Goal: Information Seeking & Learning: Learn about a topic

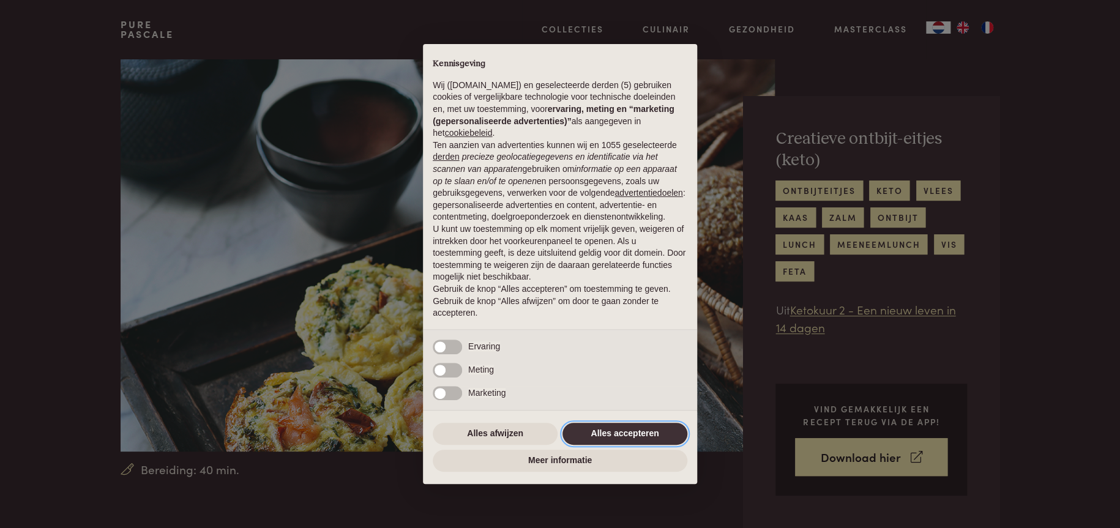
click at [647, 434] on button "Alles accepteren" at bounding box center [624, 434] width 125 height 22
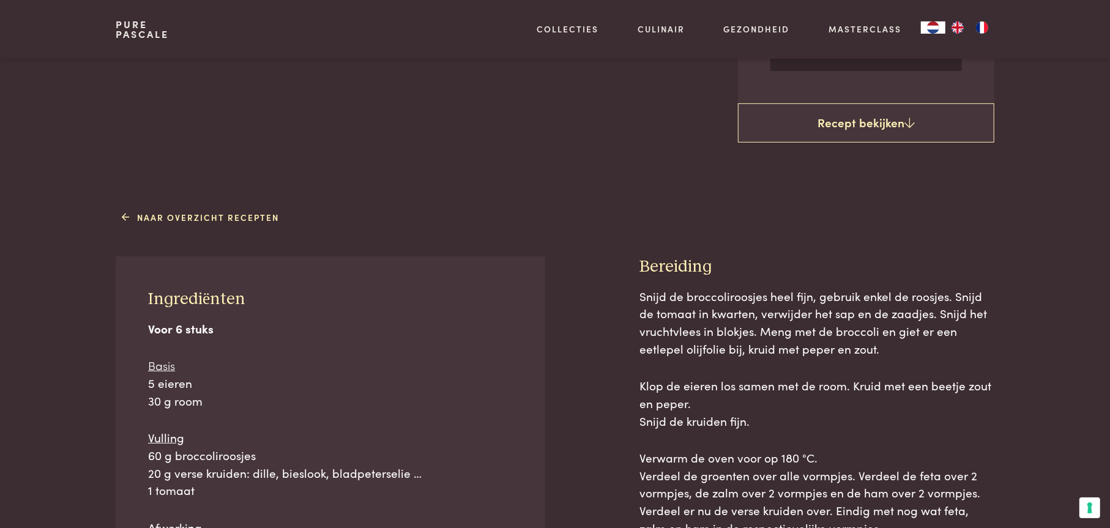
scroll to position [428, 0]
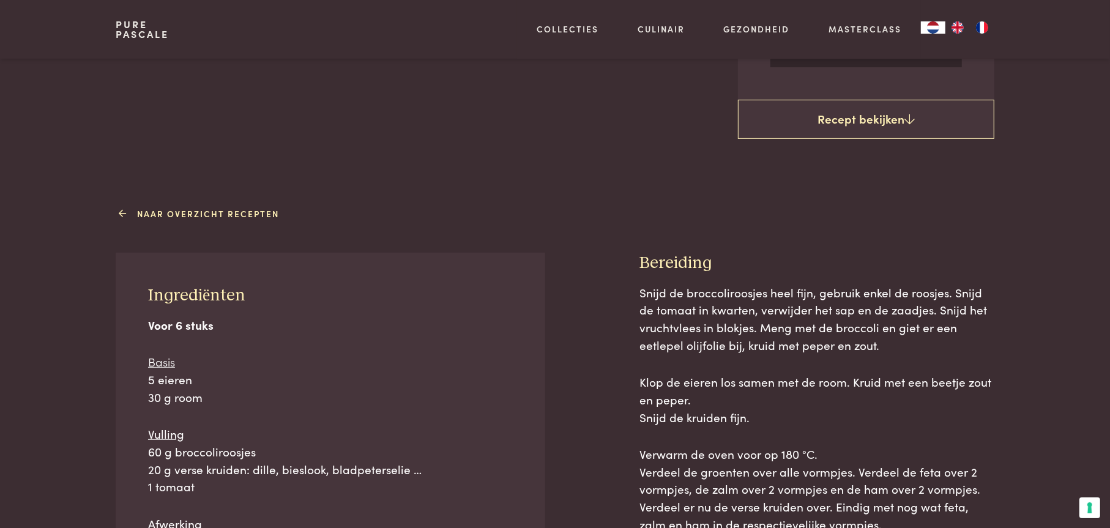
click at [185, 212] on link "Naar overzicht recepten" at bounding box center [200, 213] width 157 height 13
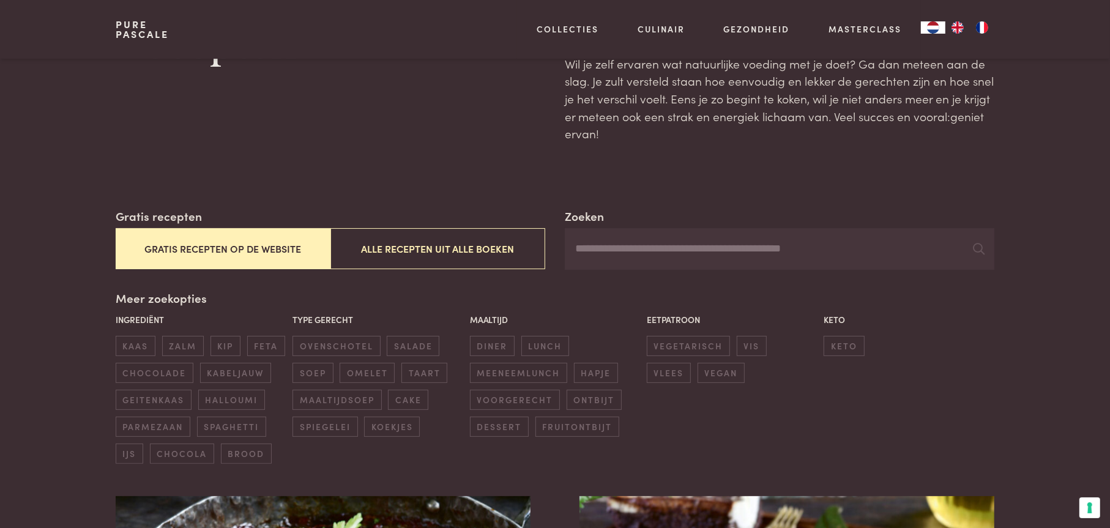
scroll to position [184, 0]
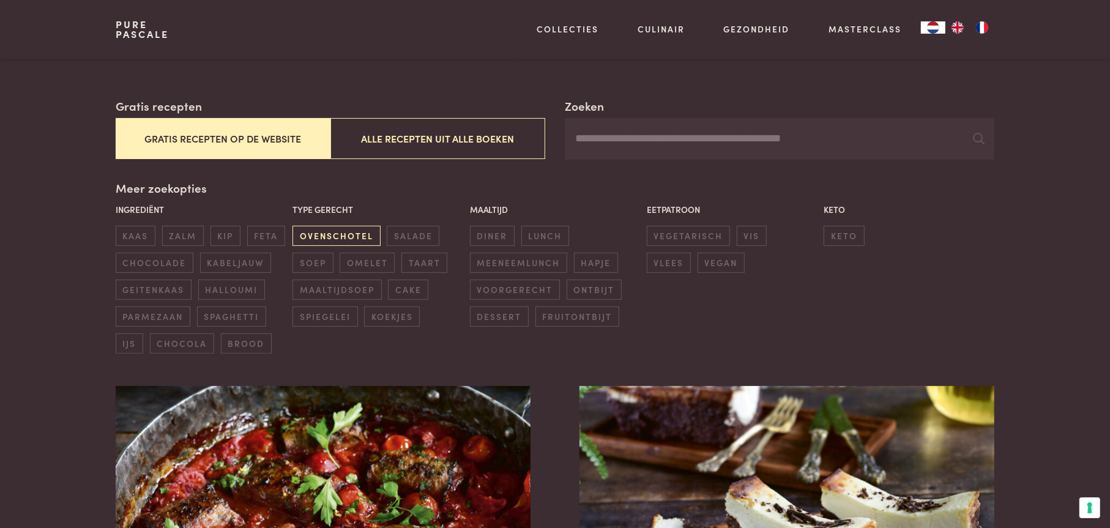
click at [318, 231] on span "ovenschotel" at bounding box center [336, 236] width 88 height 20
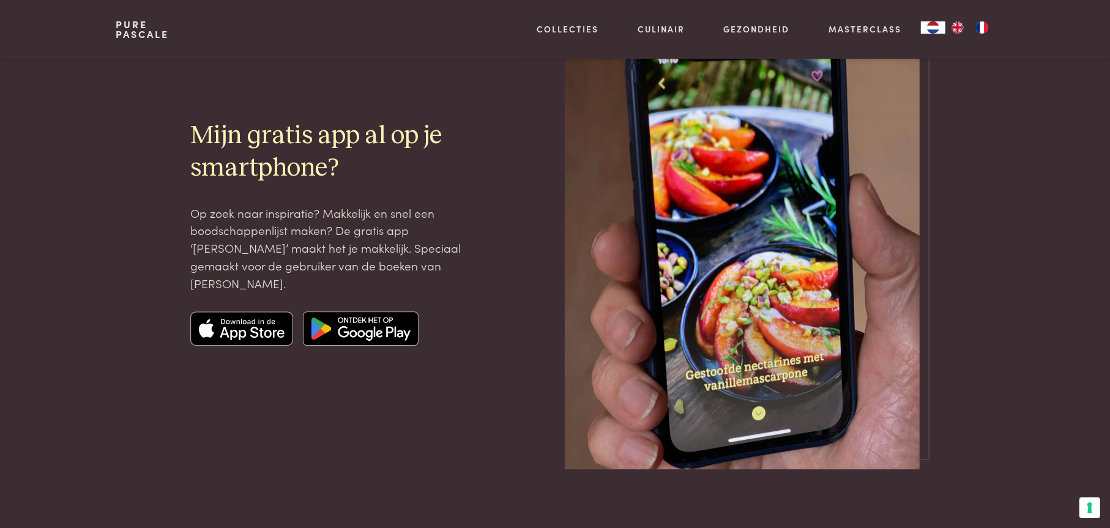
scroll to position [2912, 0]
